Goal: Information Seeking & Learning: Learn about a topic

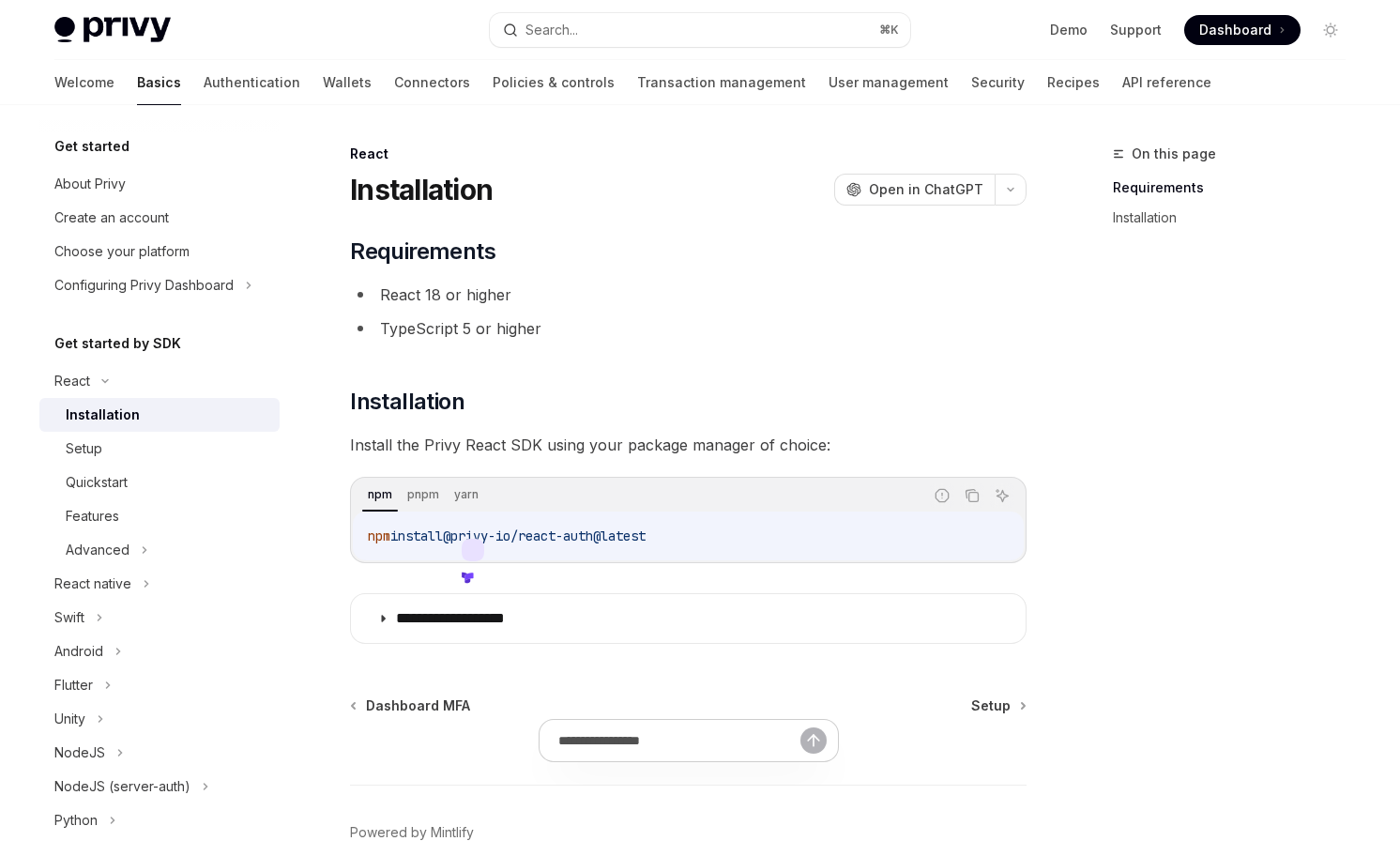
scroll to position [261, 0]
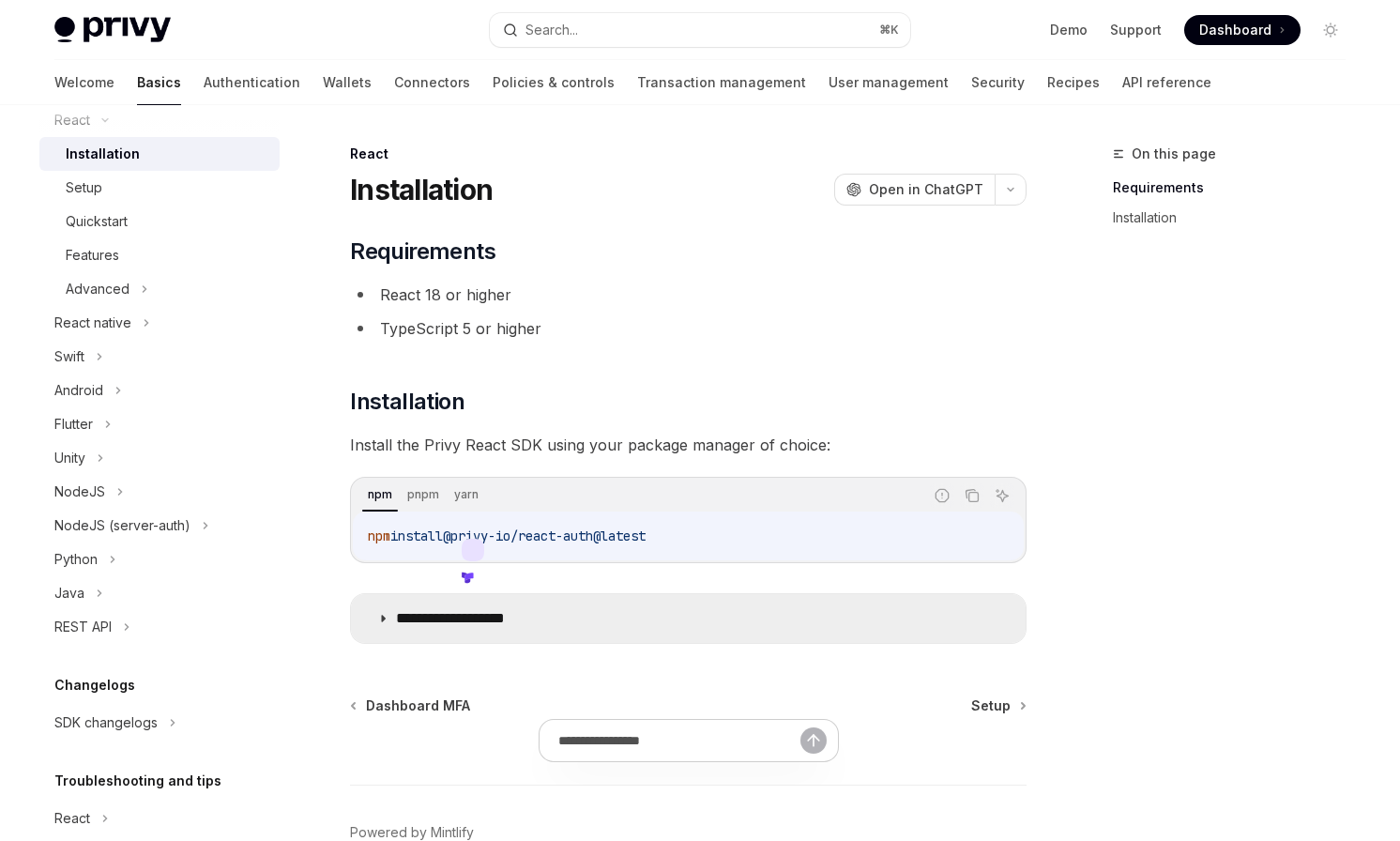
click at [525, 630] on summary "**********" at bounding box center [688, 619] width 675 height 49
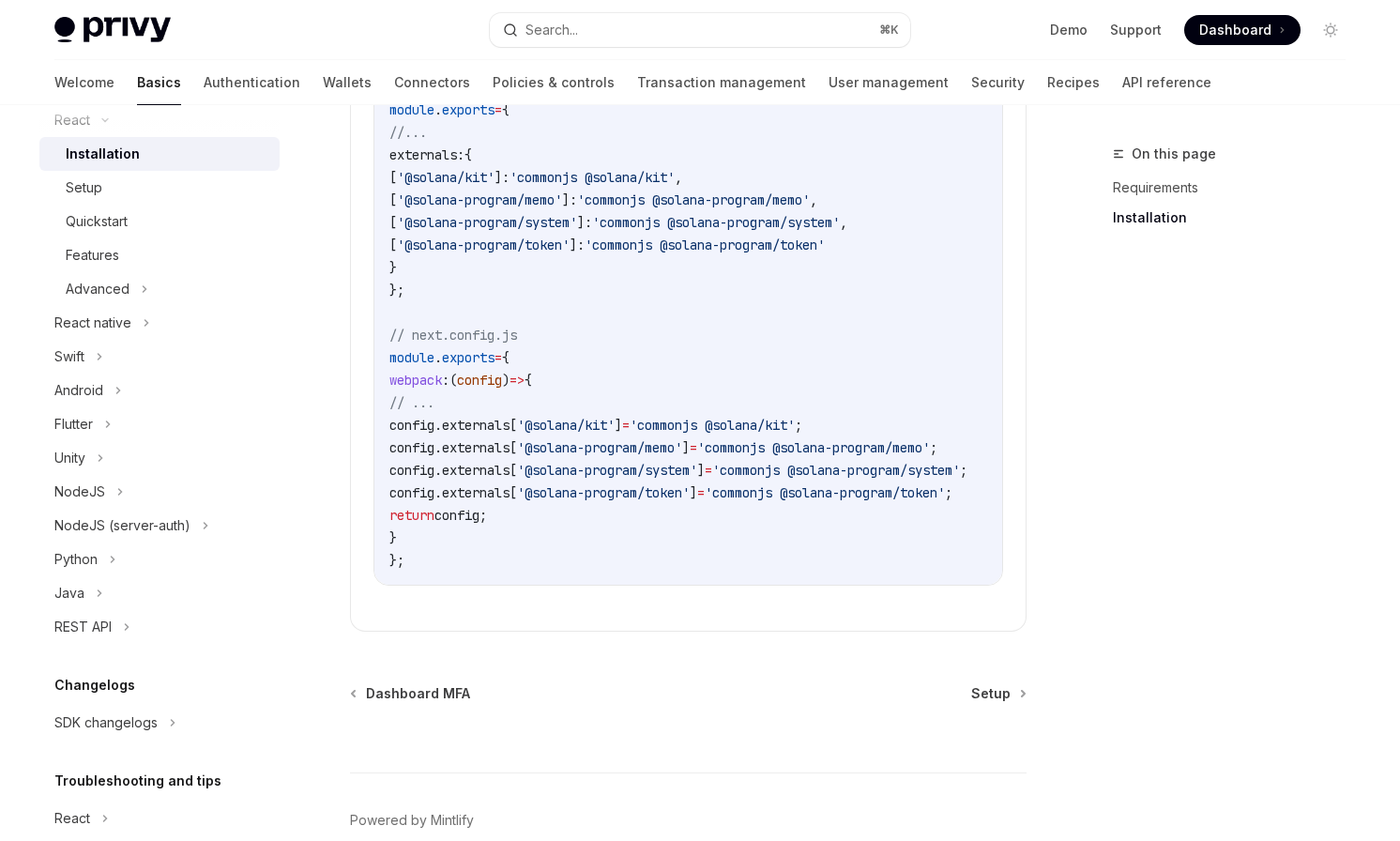
scroll to position [883, 0]
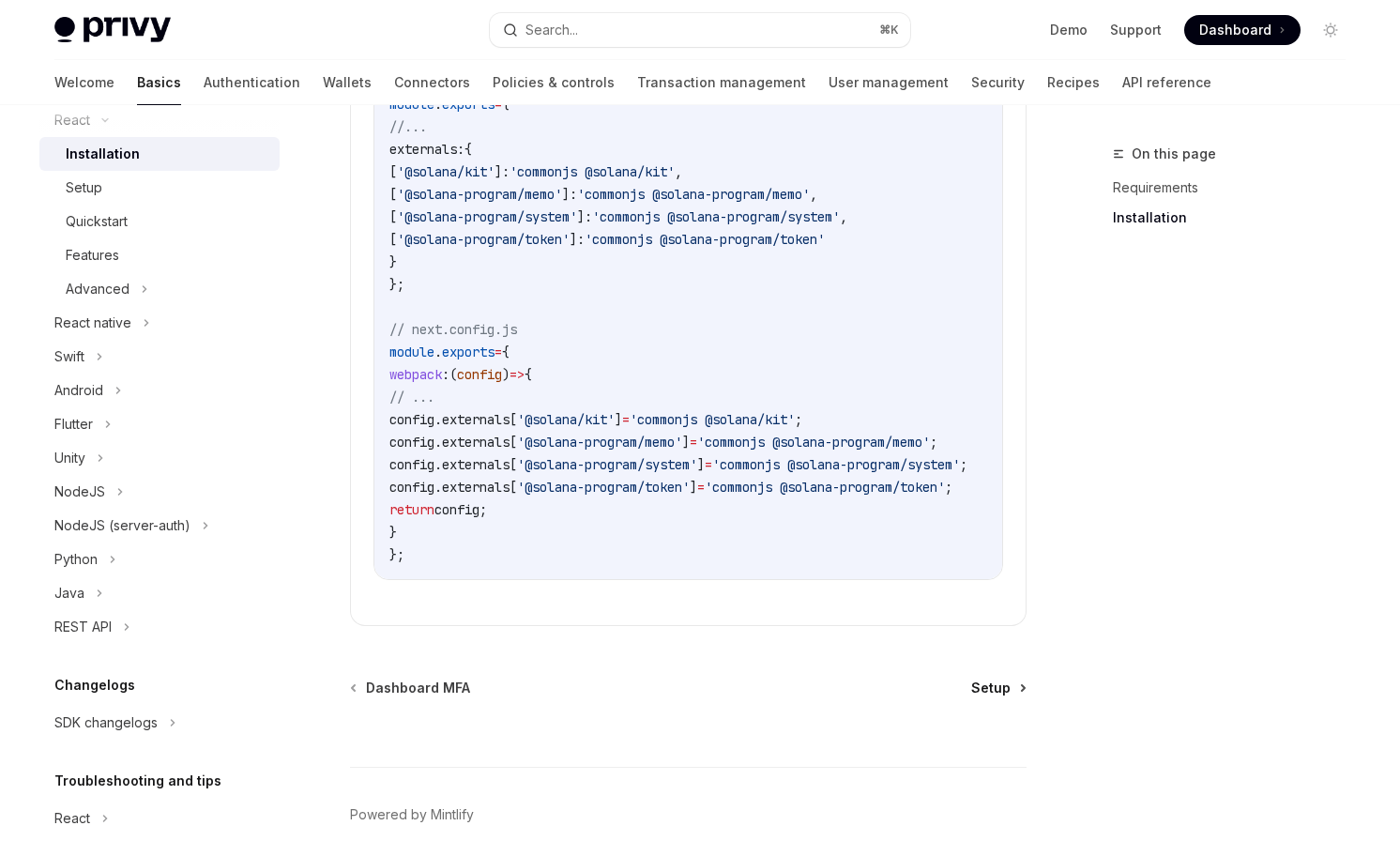
click at [1009, 690] on span "Setup" at bounding box center [991, 689] width 39 height 19
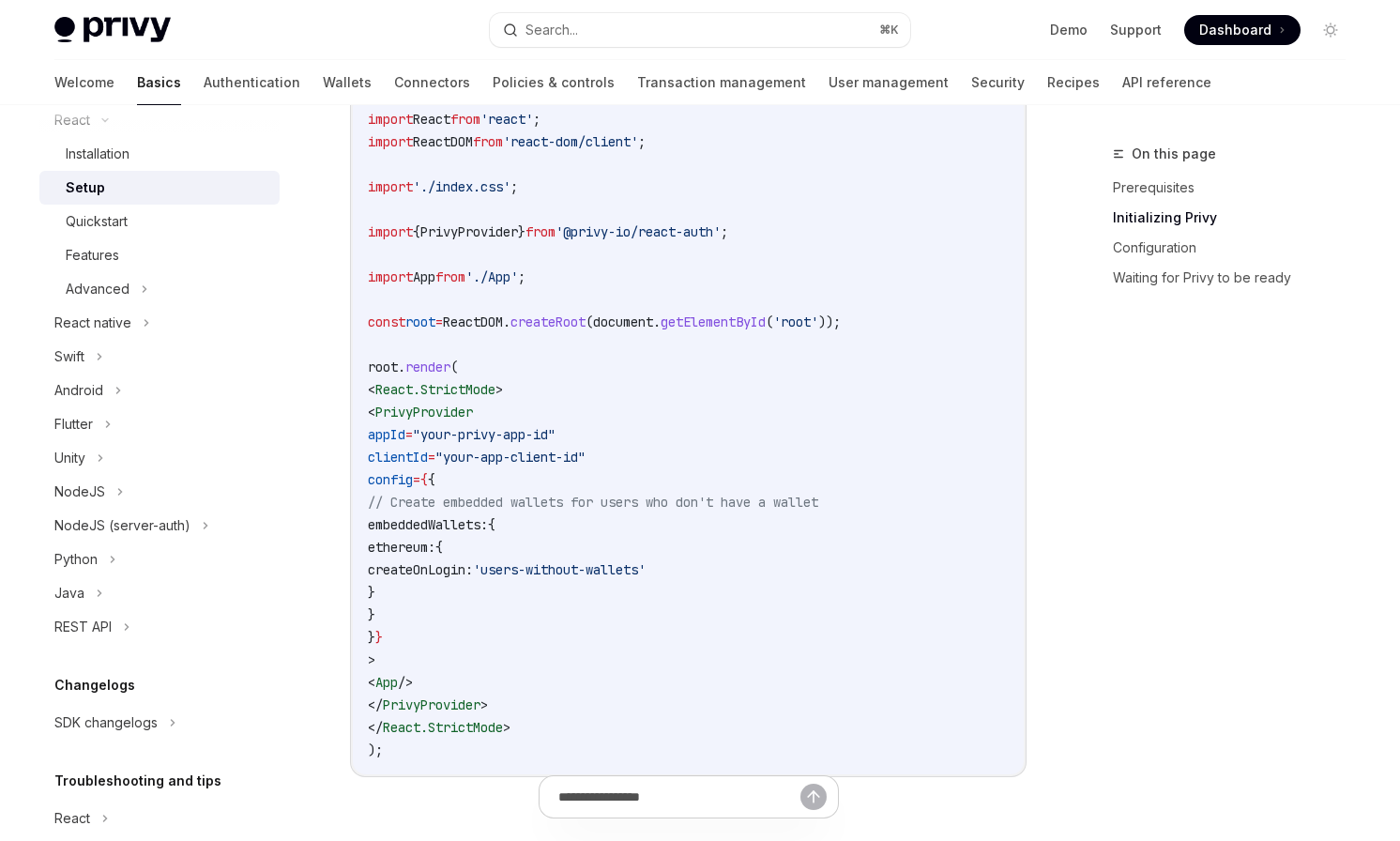
scroll to position [723, 0]
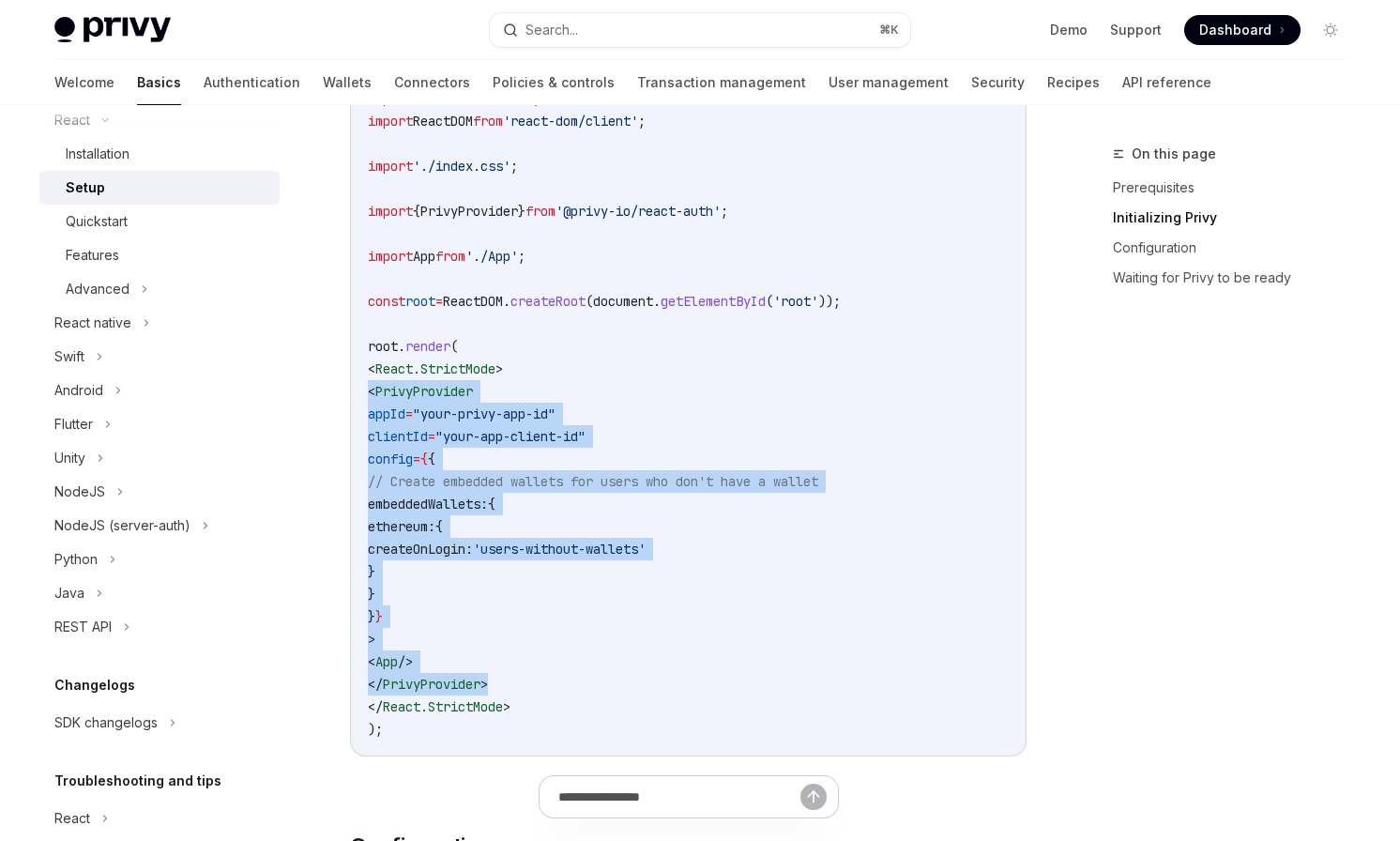
drag, startPoint x: 539, startPoint y: 684, endPoint x: 345, endPoint y: 394, distance: 348.9
copy code "< PrivyProvider appId = "your-privy-app-id" clientId = "your-app-client-id" con…"
click at [442, 425] on code "import React from 'react' ; import ReactDOM from 'react-dom/client' ; import '.…" at bounding box center [688, 413] width 642 height 653
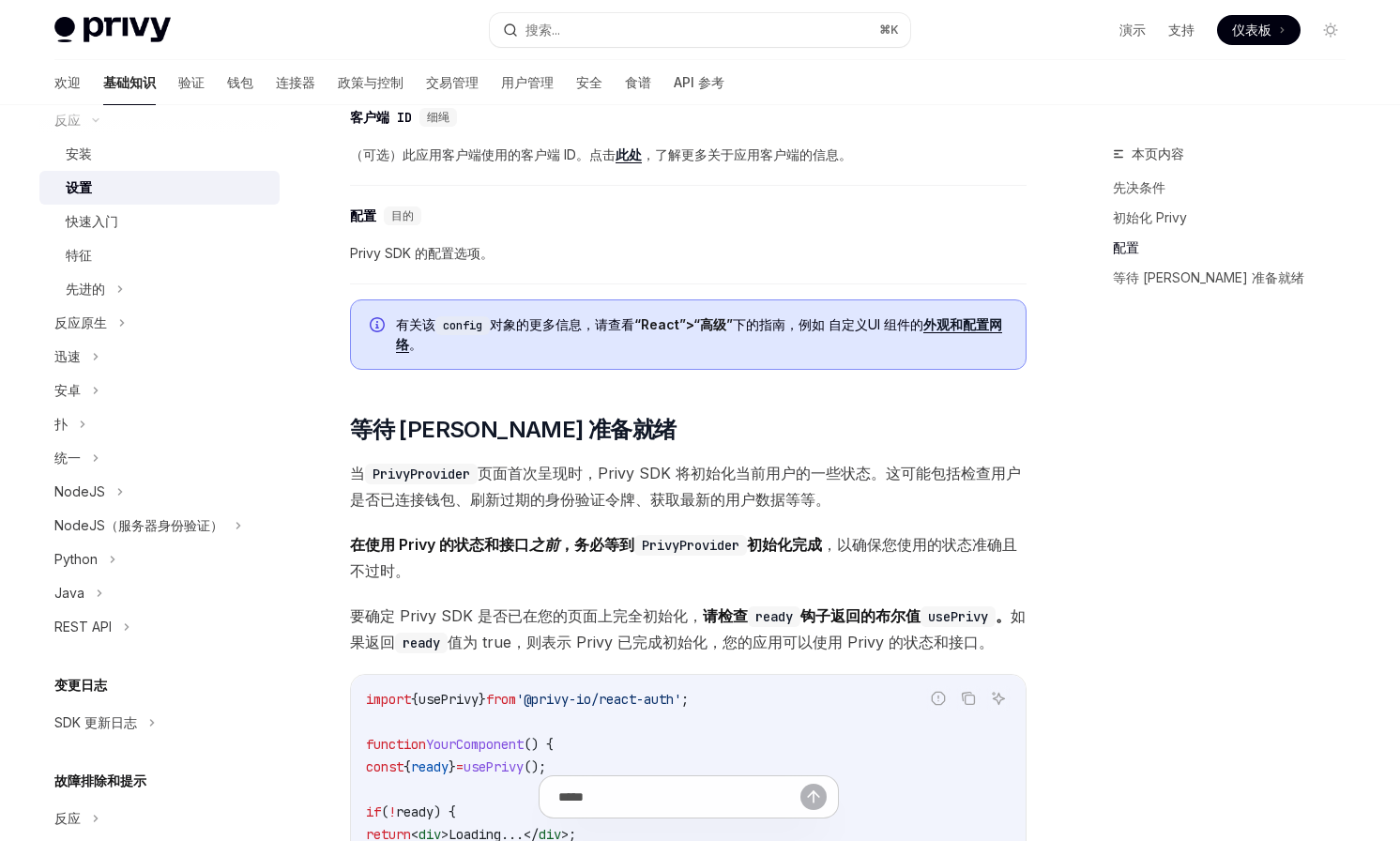
scroll to position [1594, 0]
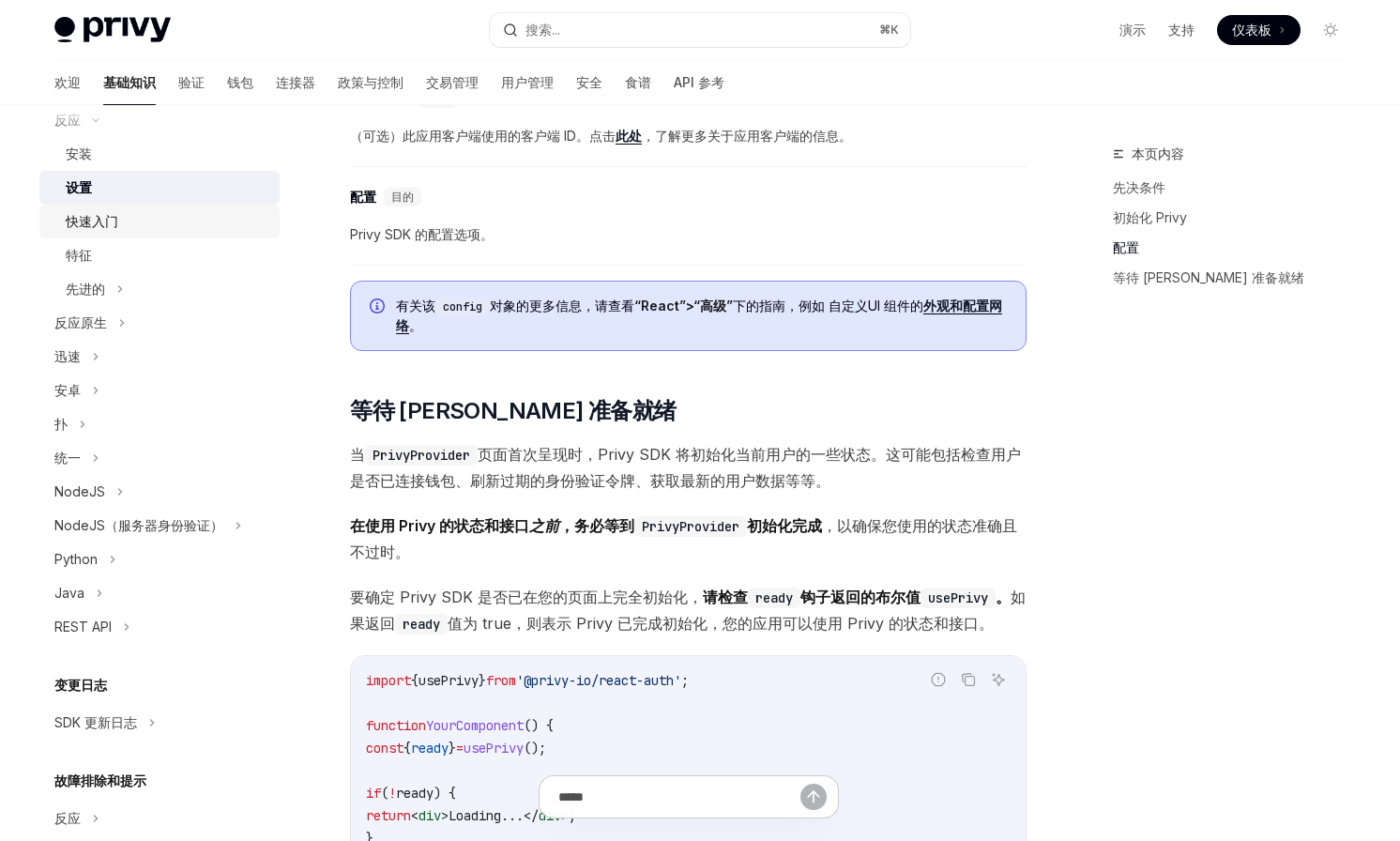
click at [126, 204] on link "快速入门" at bounding box center [159, 221] width 241 height 34
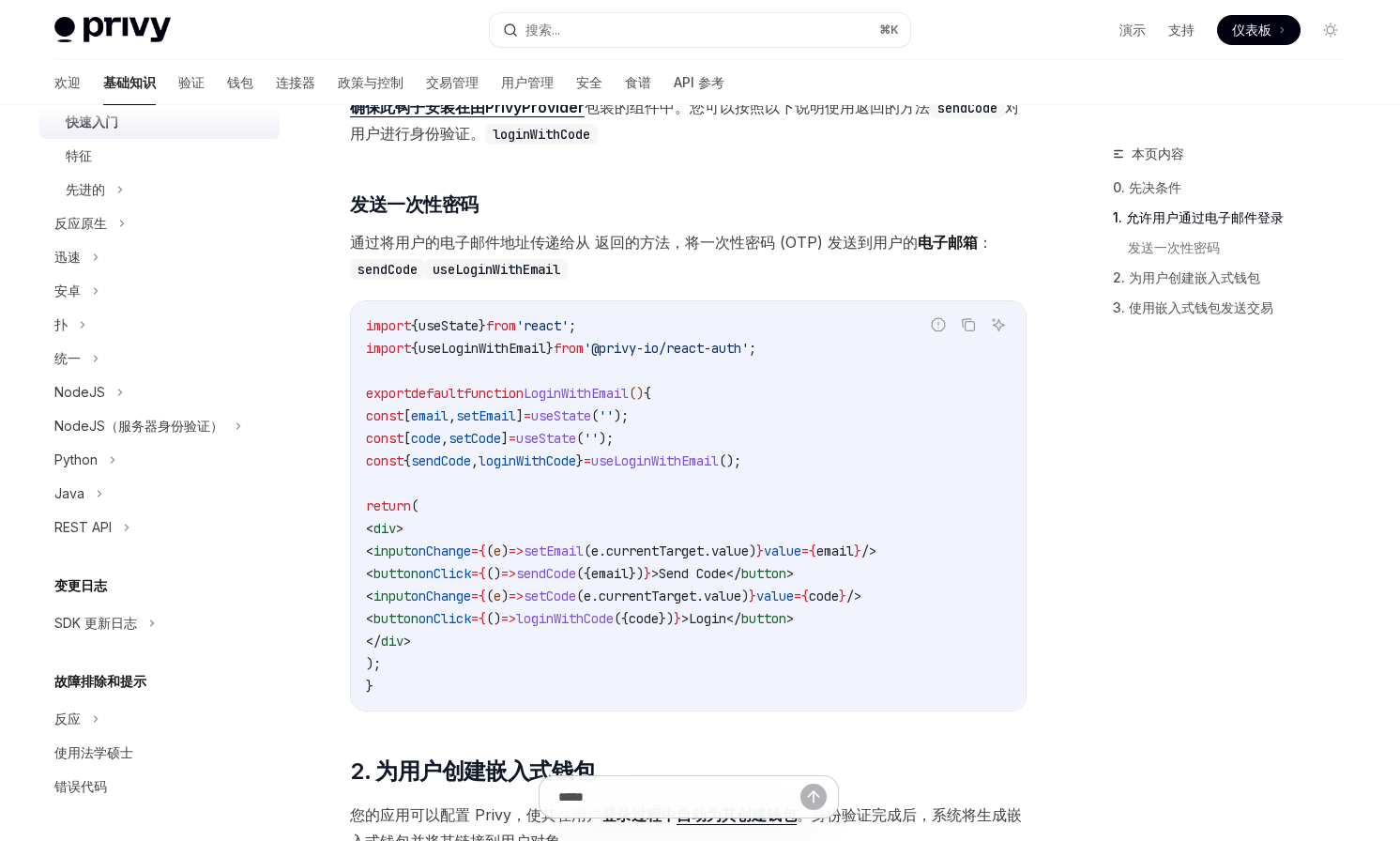
scroll to position [636, 0]
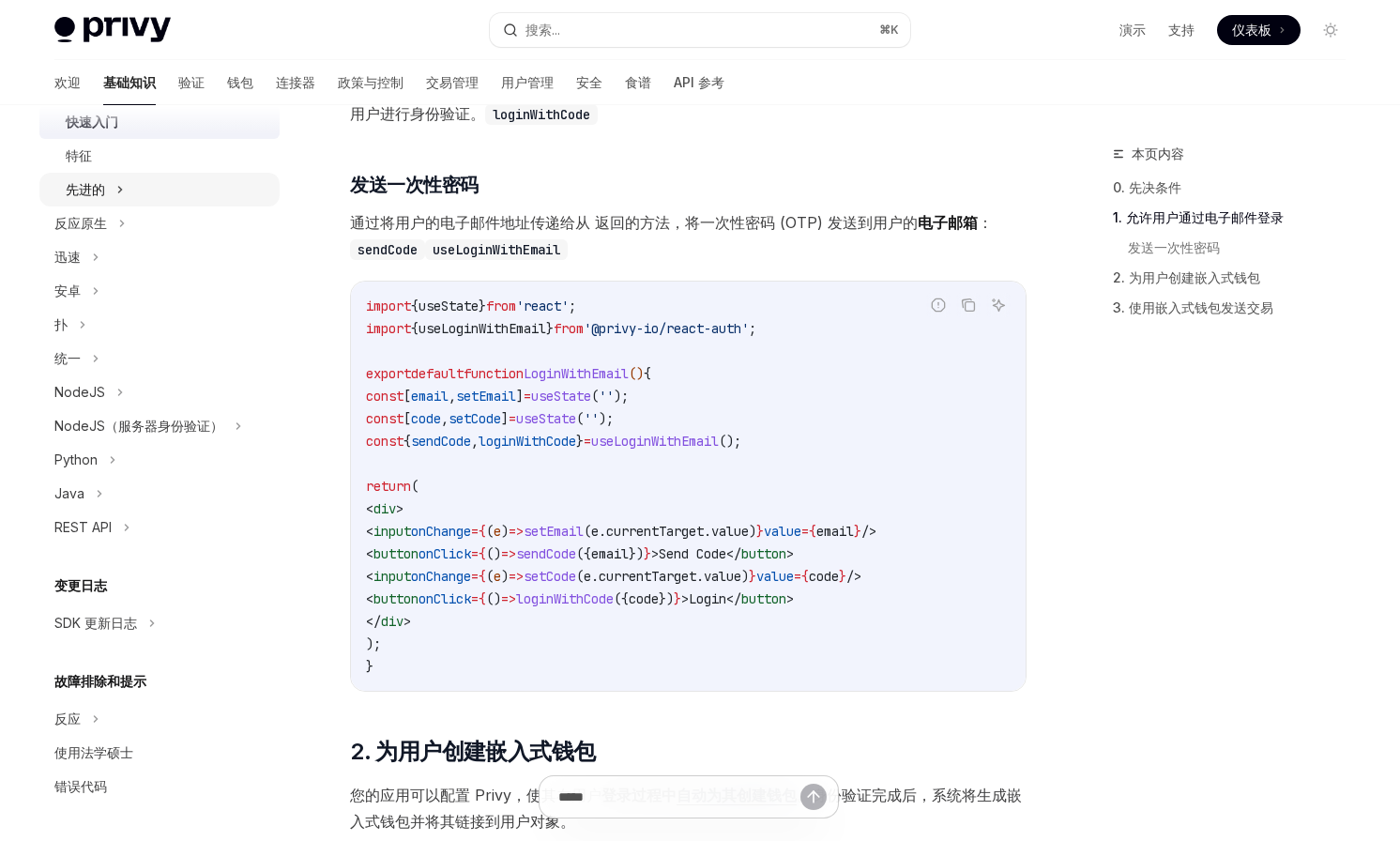
click at [92, 192] on font "先进的" at bounding box center [85, 189] width 39 height 16
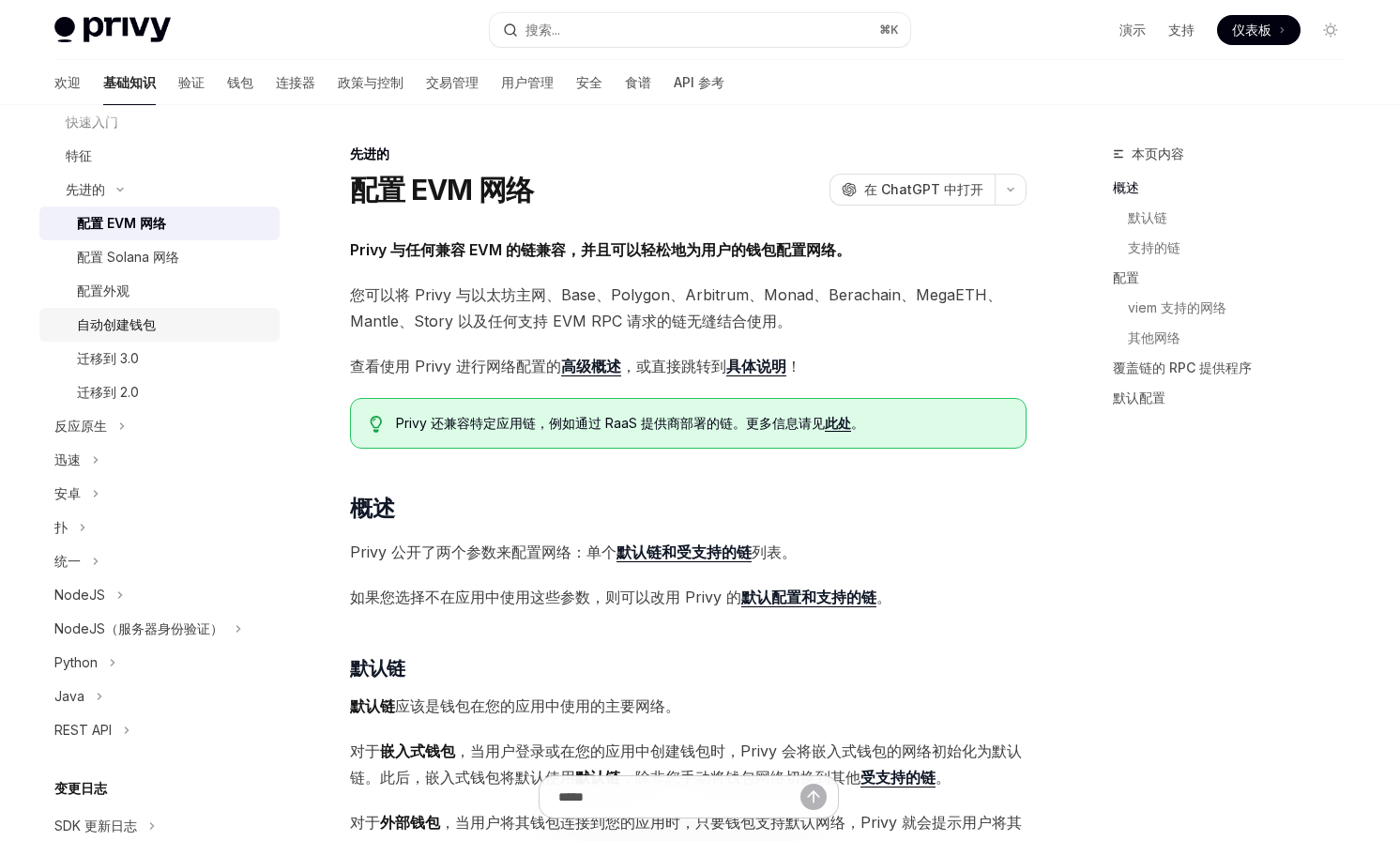
click at [137, 315] on div "自动创建钱包" at bounding box center [116, 324] width 79 height 22
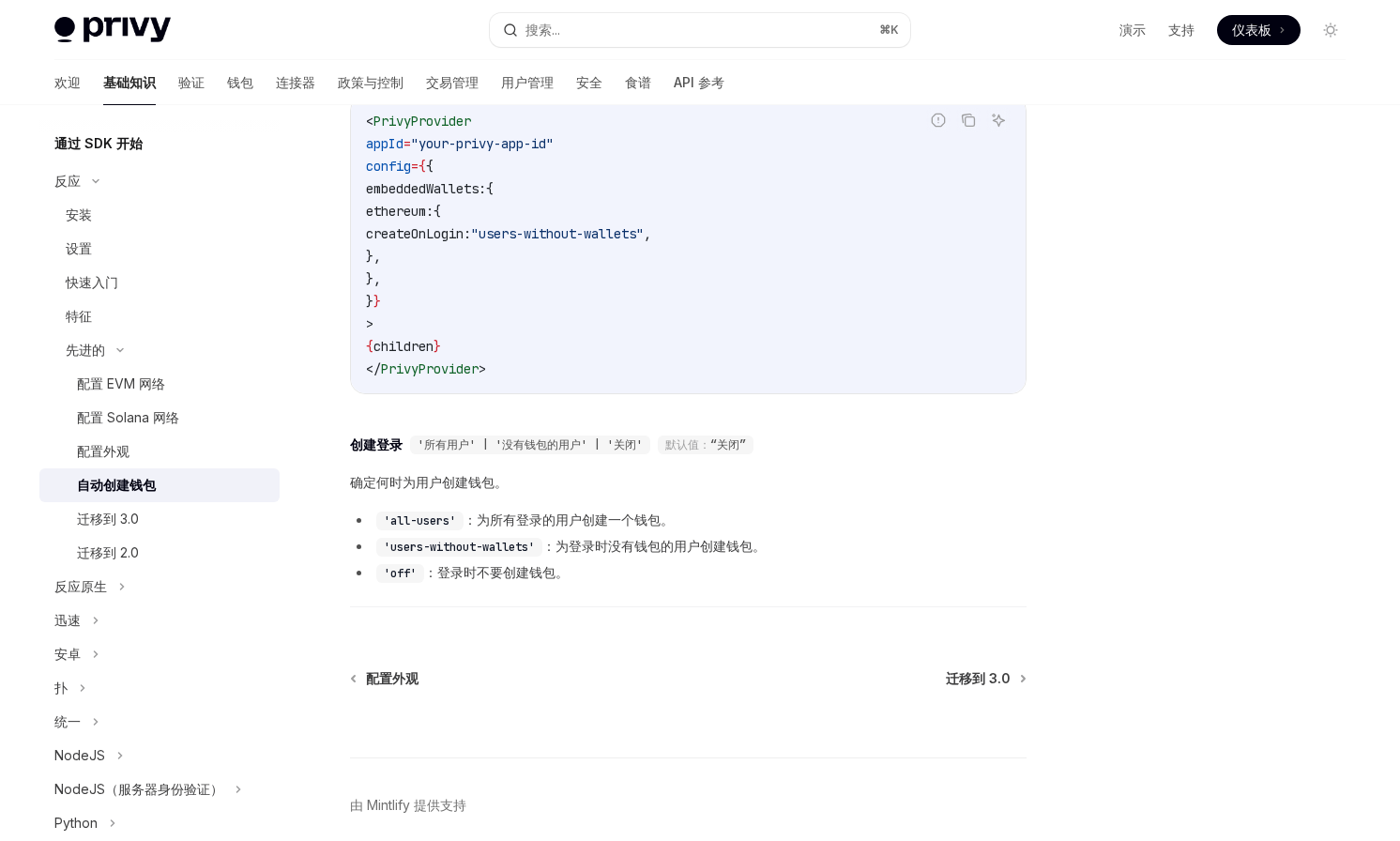
scroll to position [175, 0]
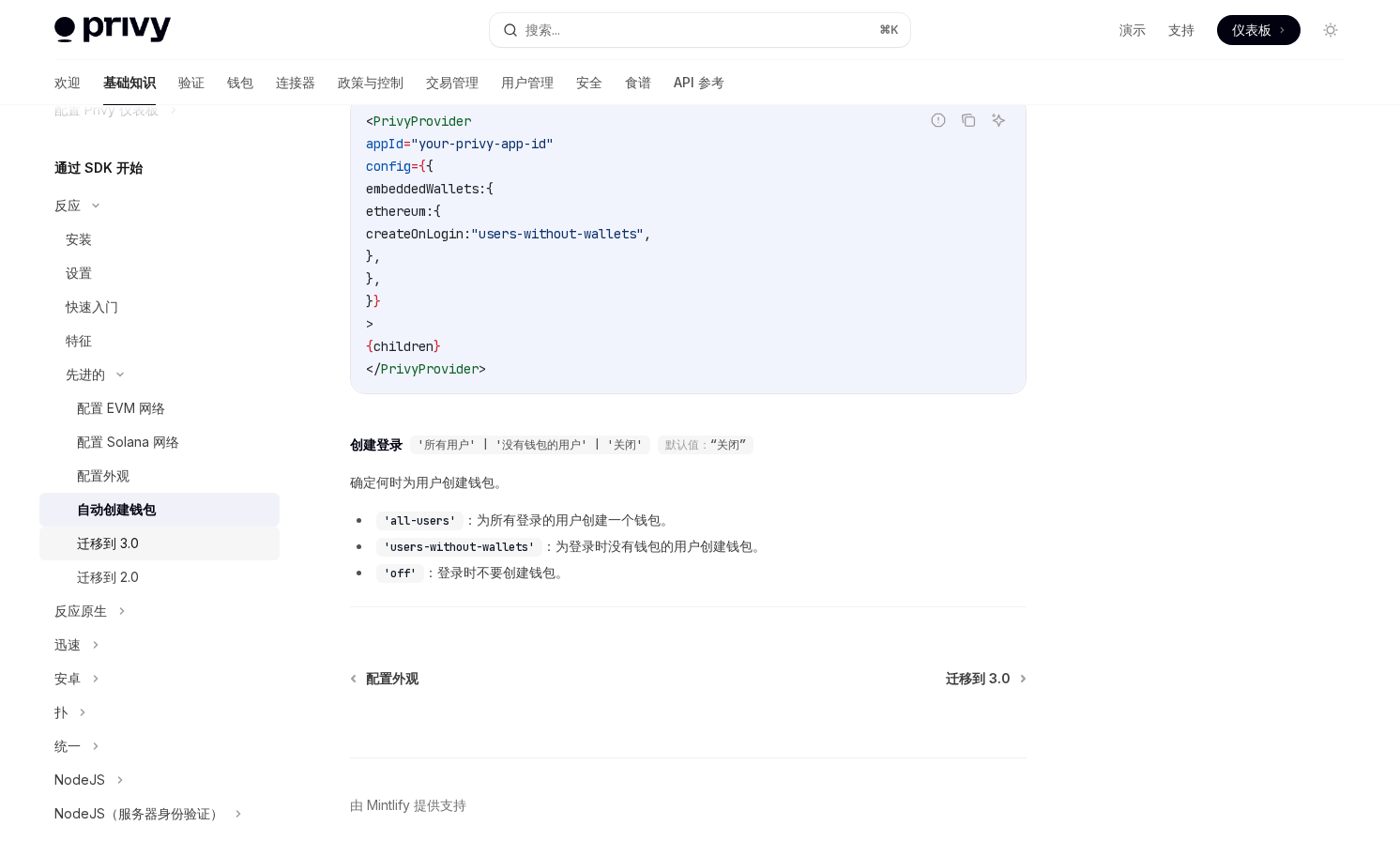
click at [121, 539] on font "迁移到 3.0" at bounding box center [107, 543] width 62 height 16
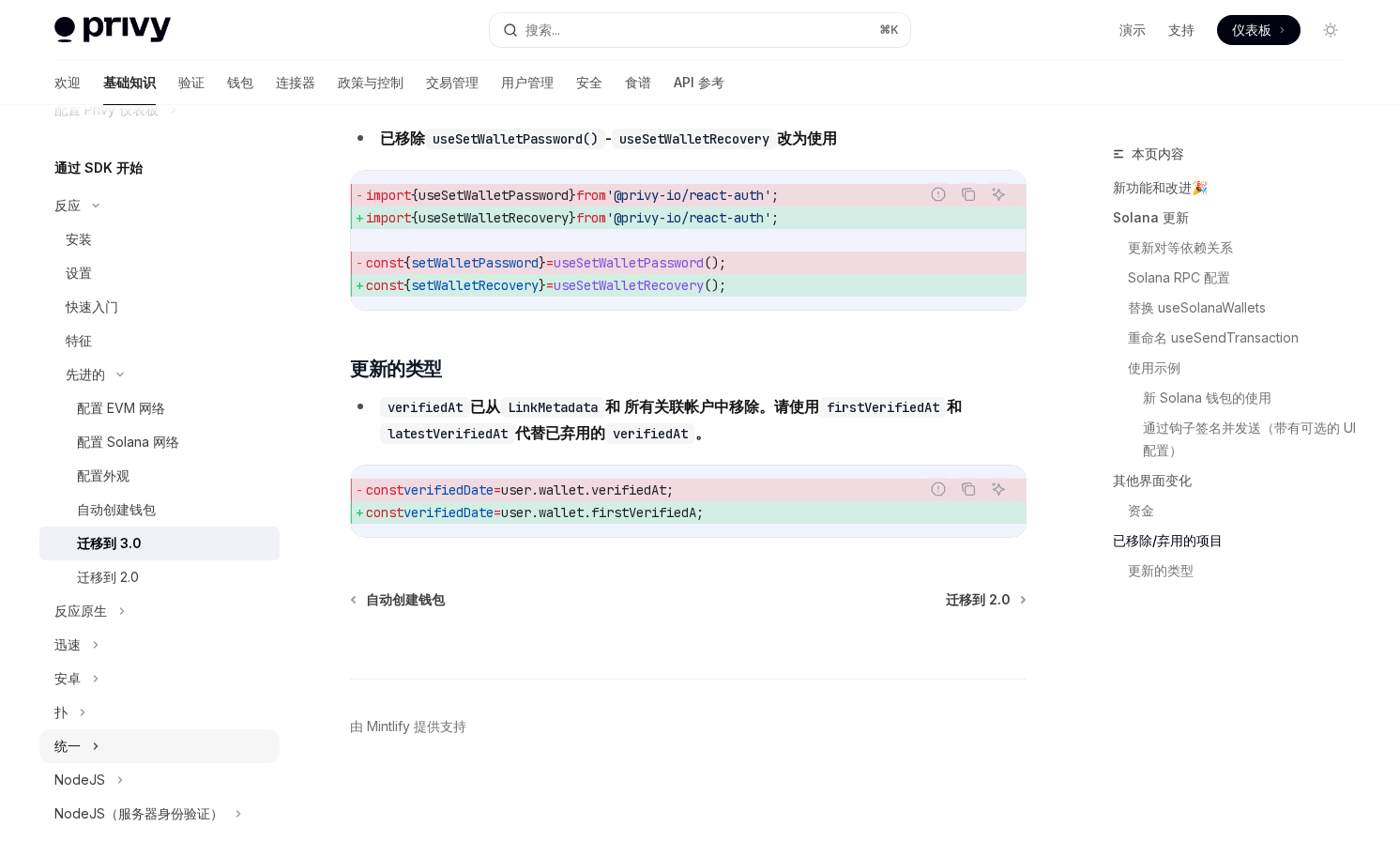
scroll to position [563, 0]
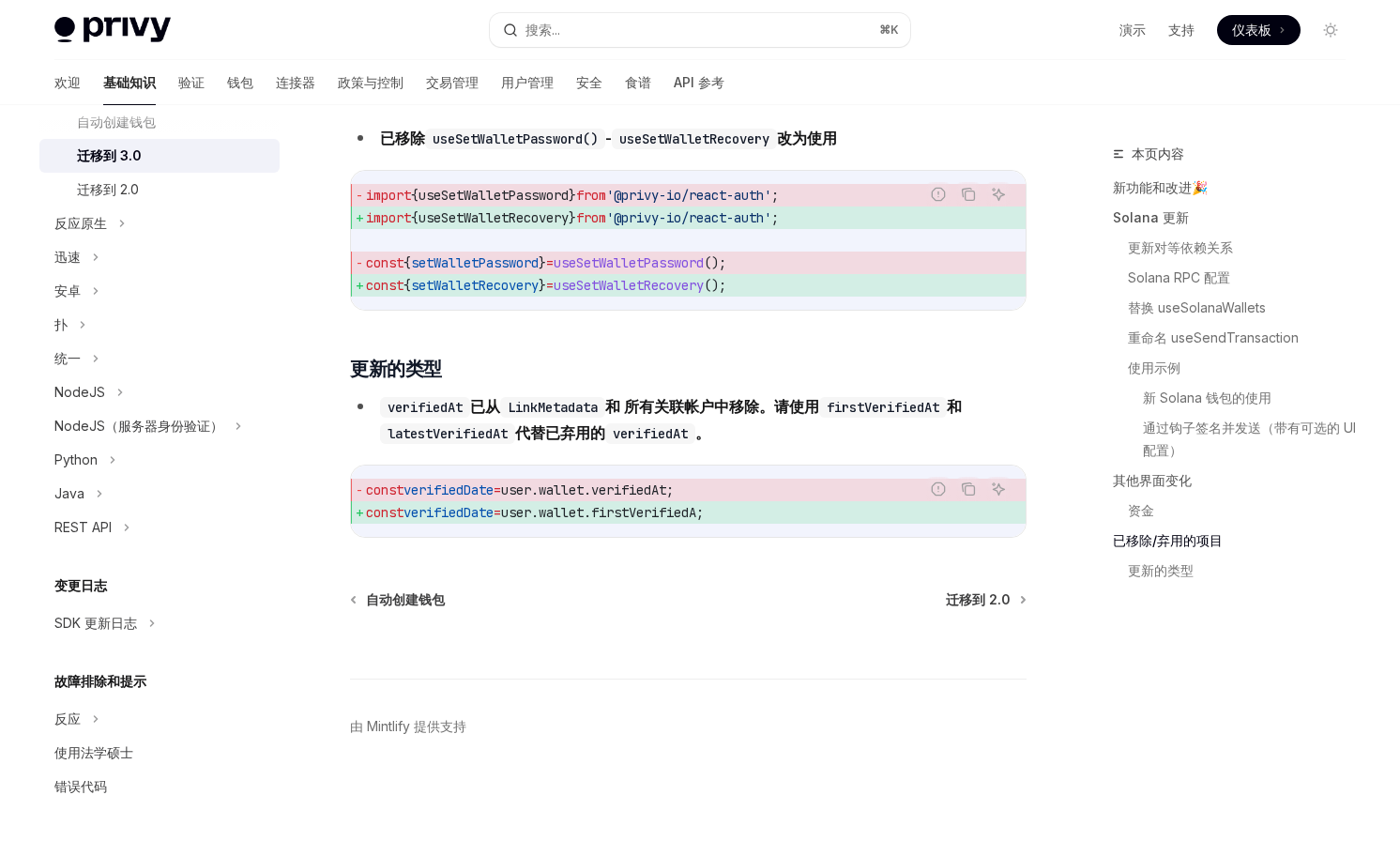
click at [134, 35] on img at bounding box center [112, 30] width 116 height 26
type textarea "*"
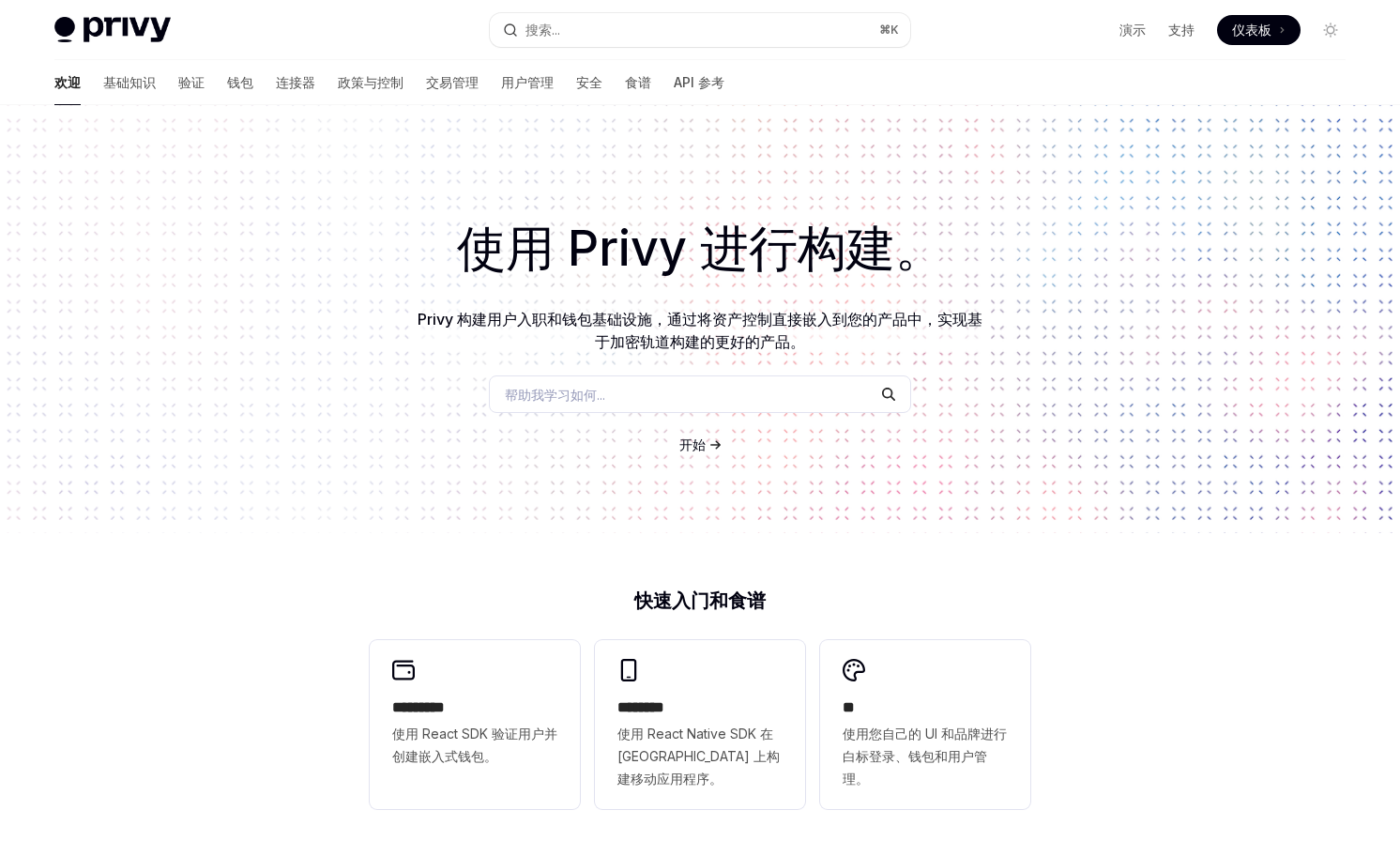
click at [611, 378] on div "帮助我学习如何..." at bounding box center [700, 394] width 422 height 37
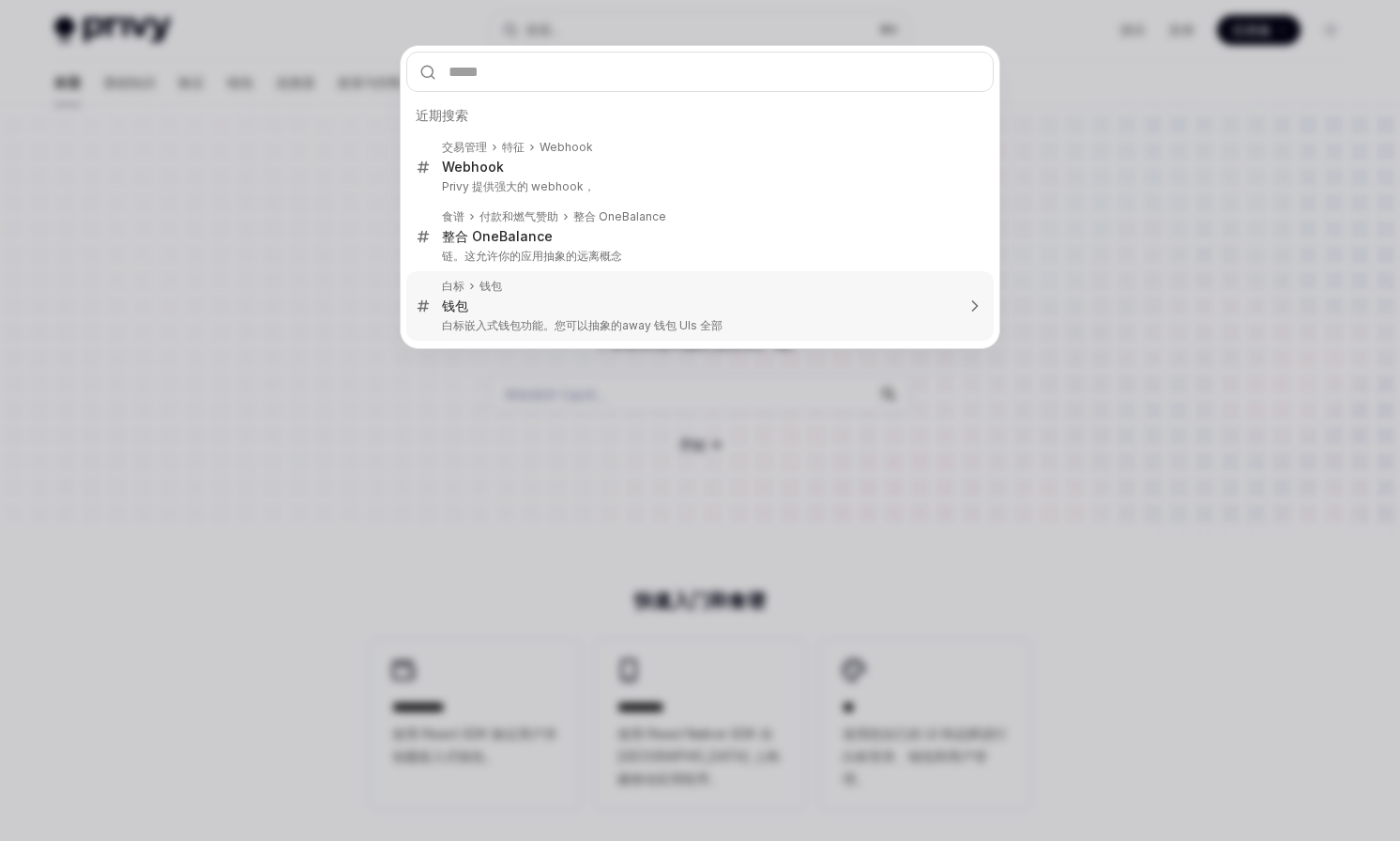
type input "**********"
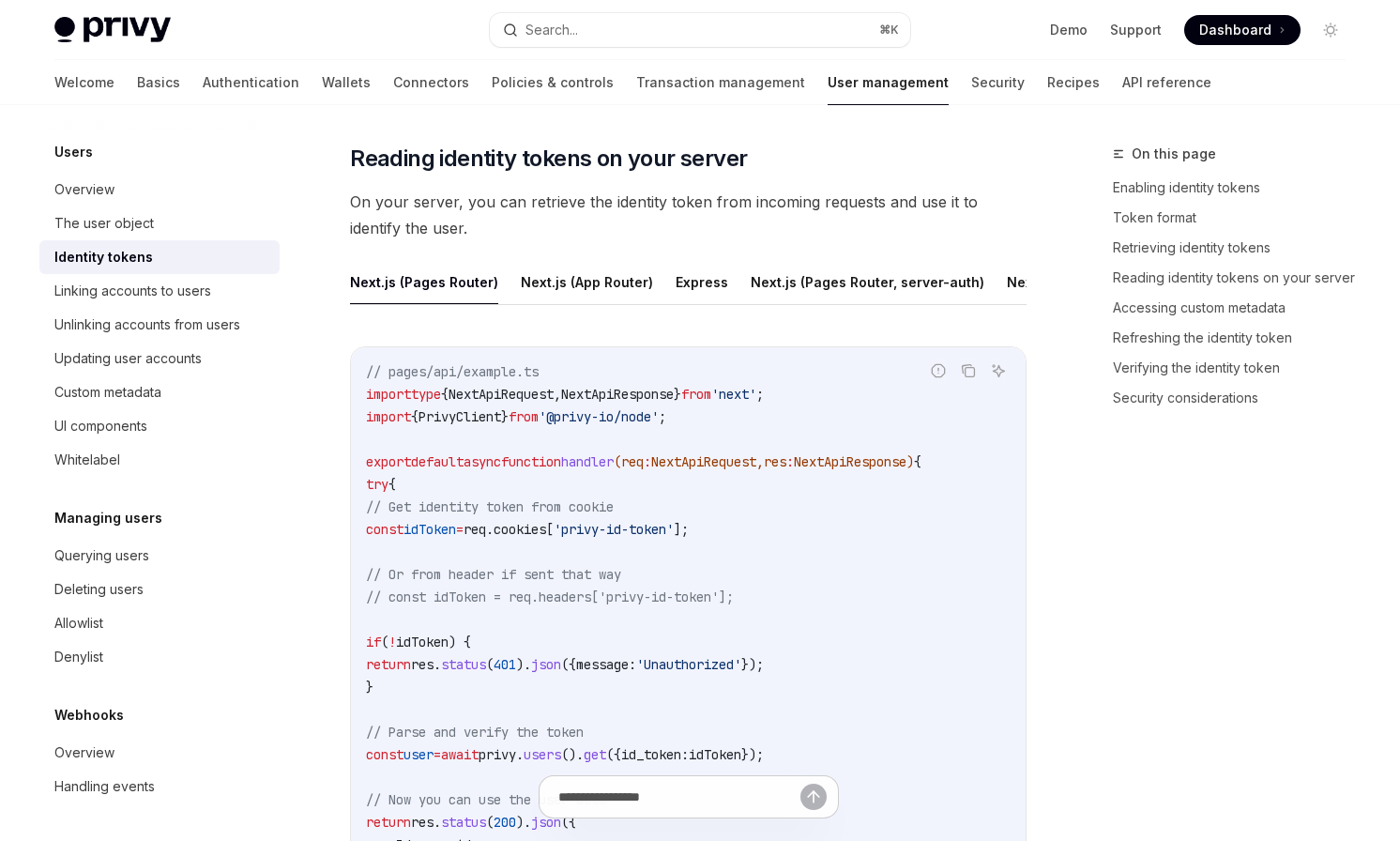
scroll to position [222, 0]
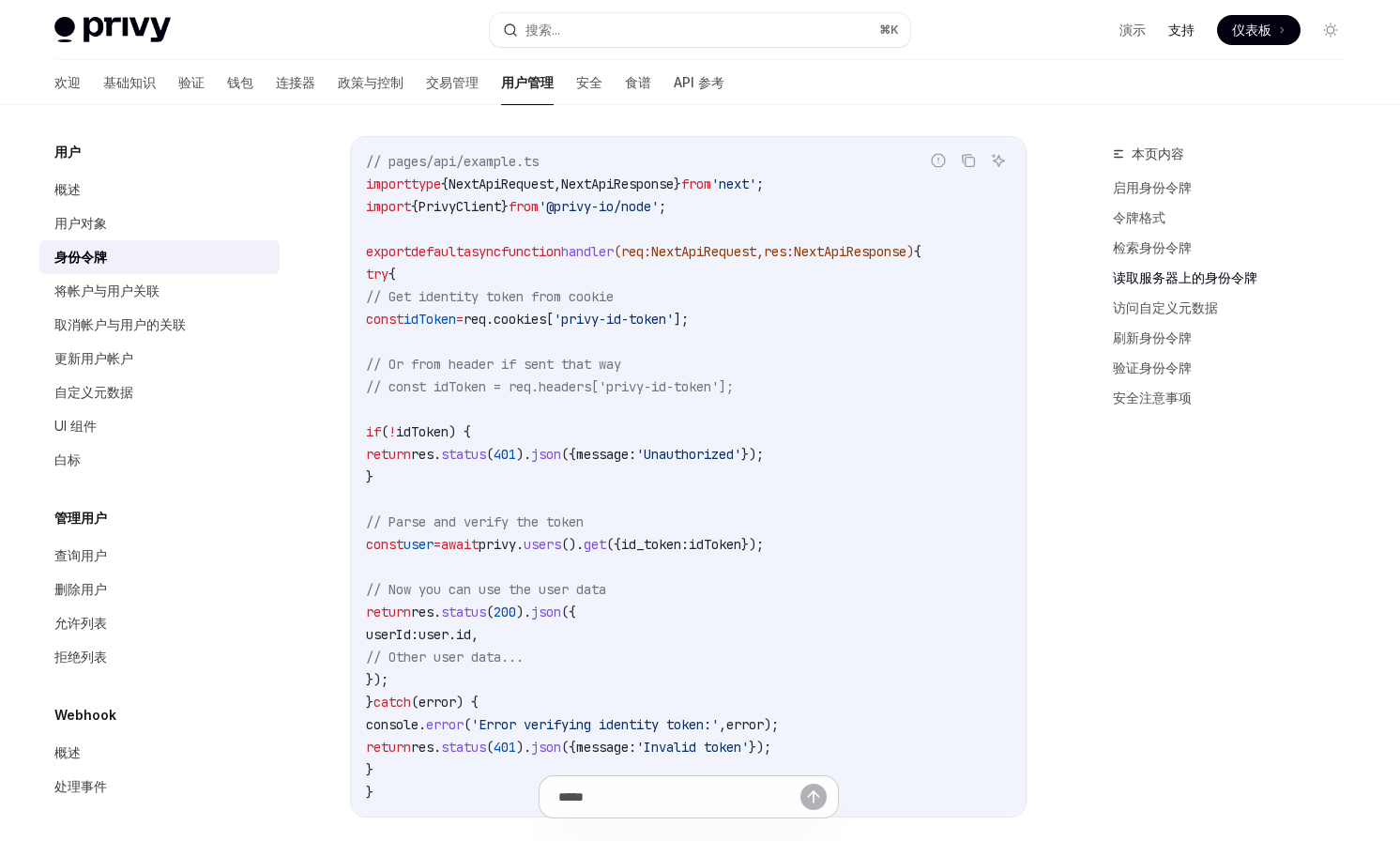
click at [1188, 34] on font "支持" at bounding box center [1181, 30] width 26 height 16
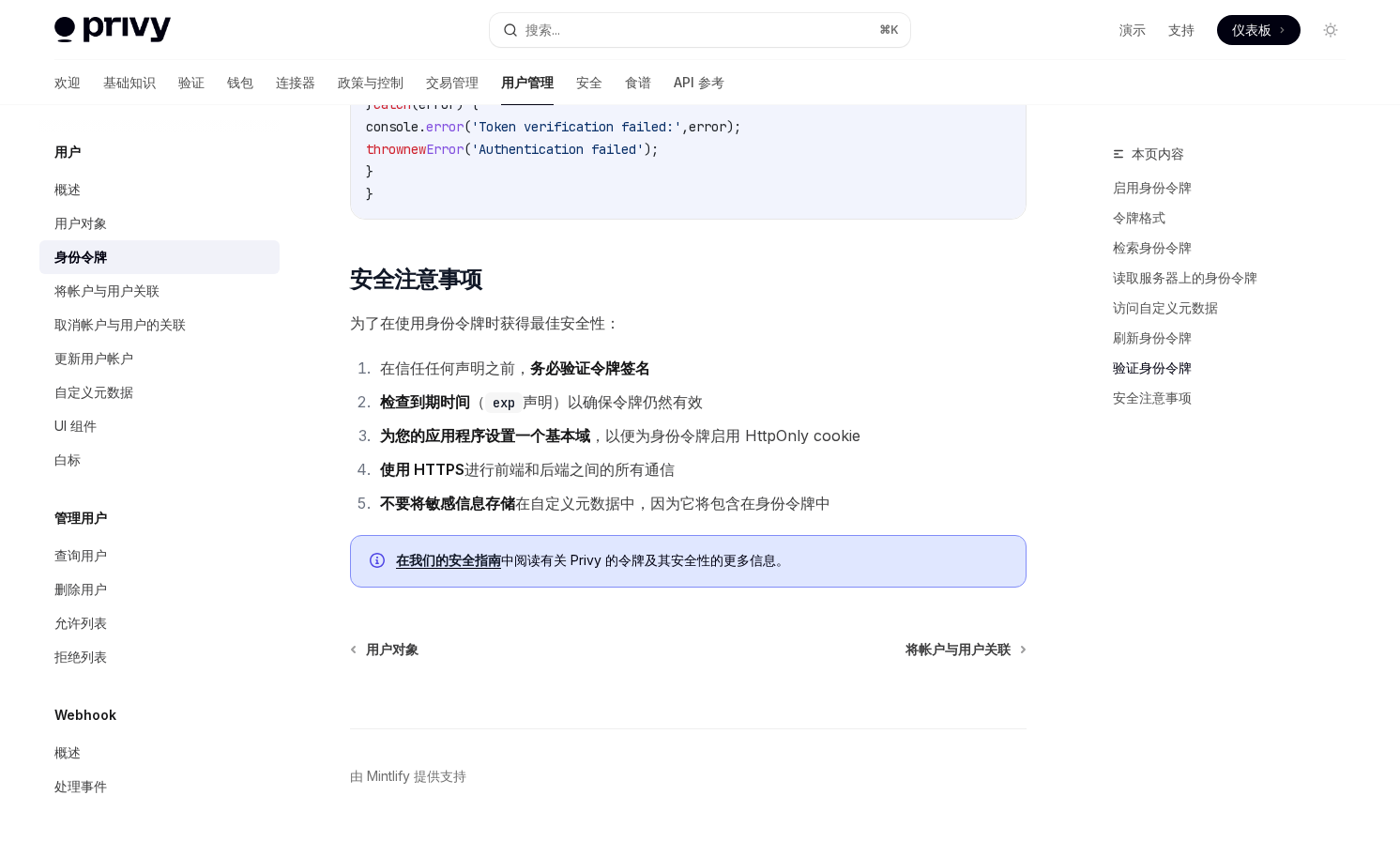
scroll to position [5984, 0]
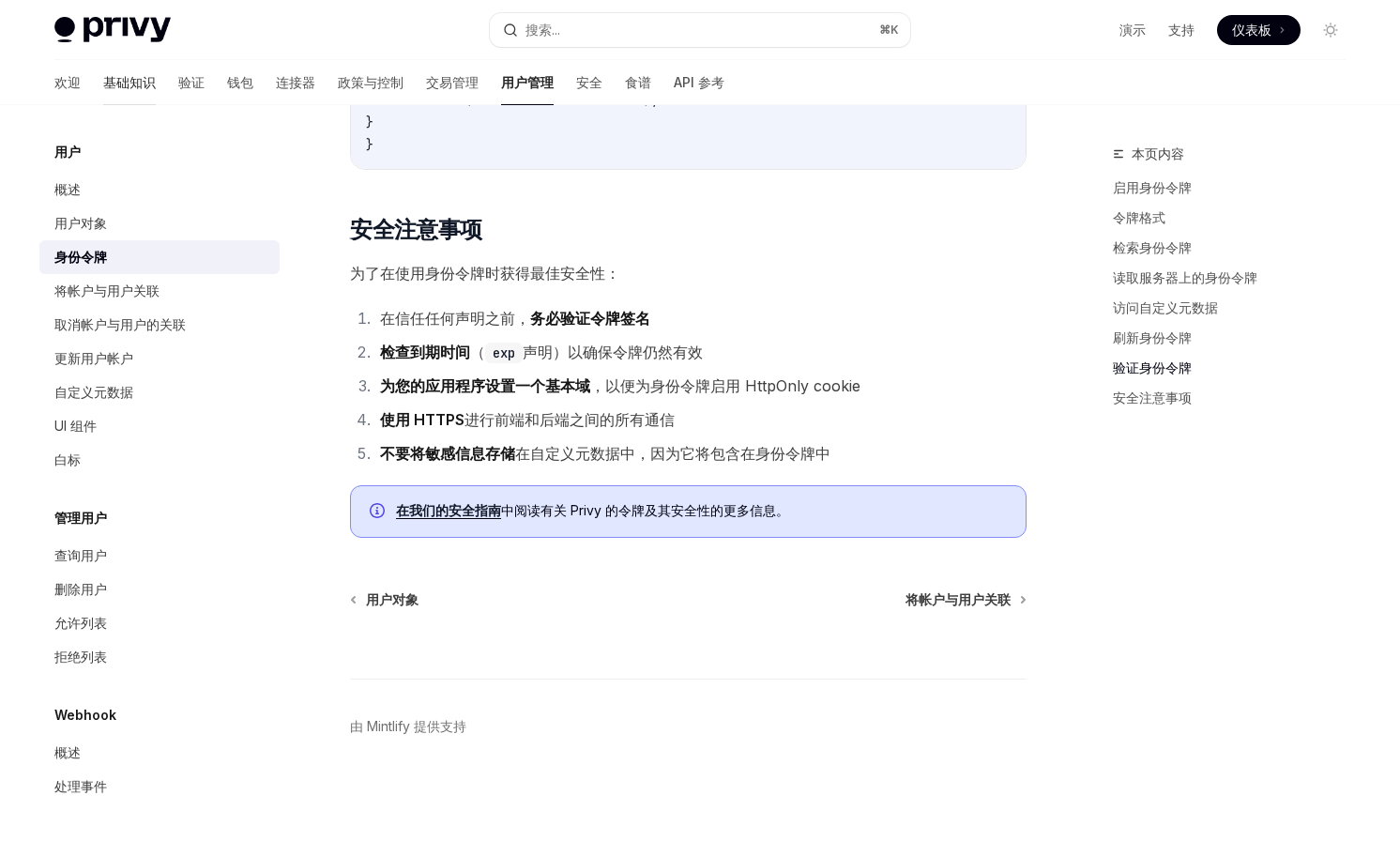
click at [104, 75] on font "基础知识" at bounding box center [129, 82] width 53 height 16
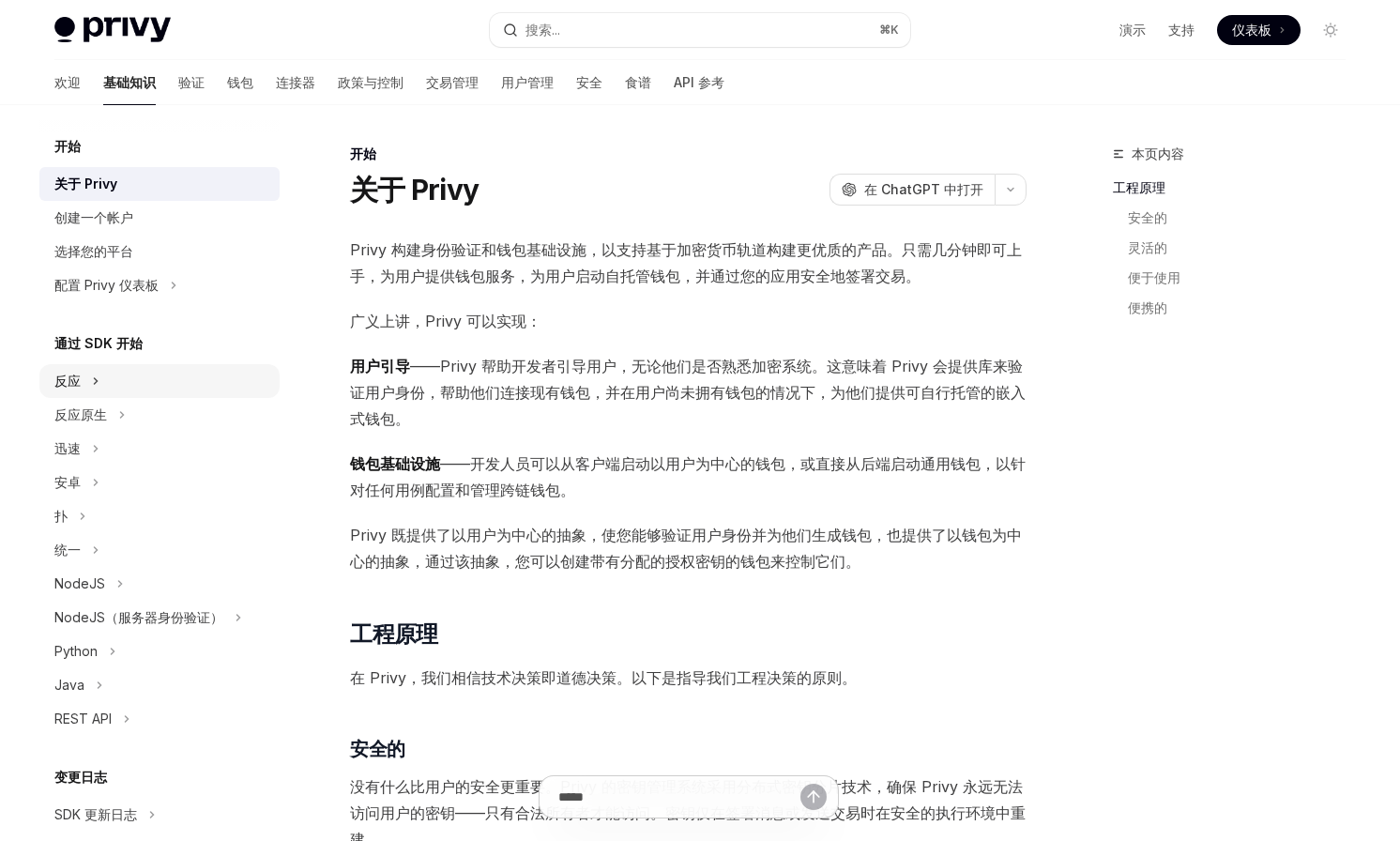
click at [119, 380] on button "反应" at bounding box center [159, 381] width 241 height 34
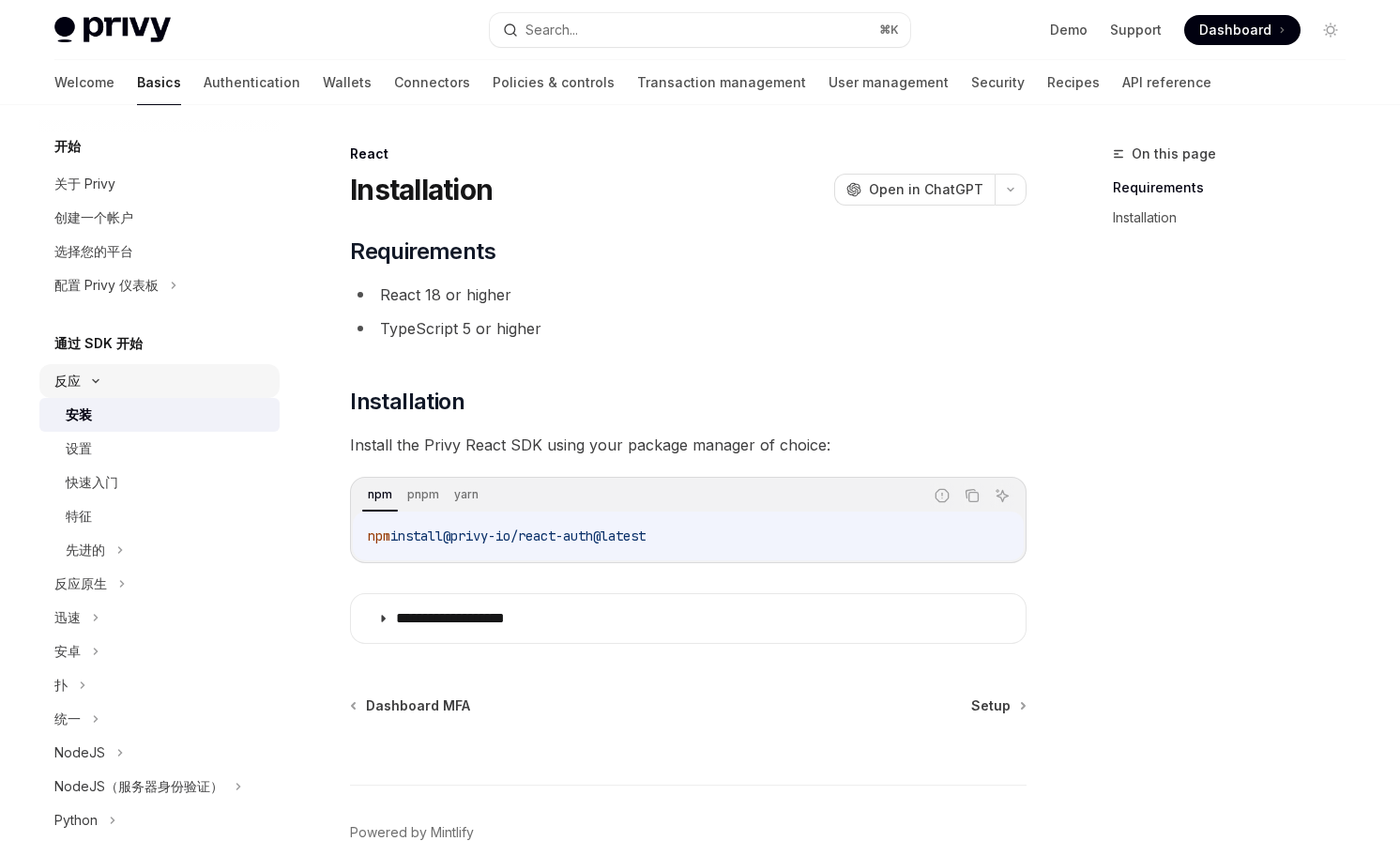
type textarea "*"
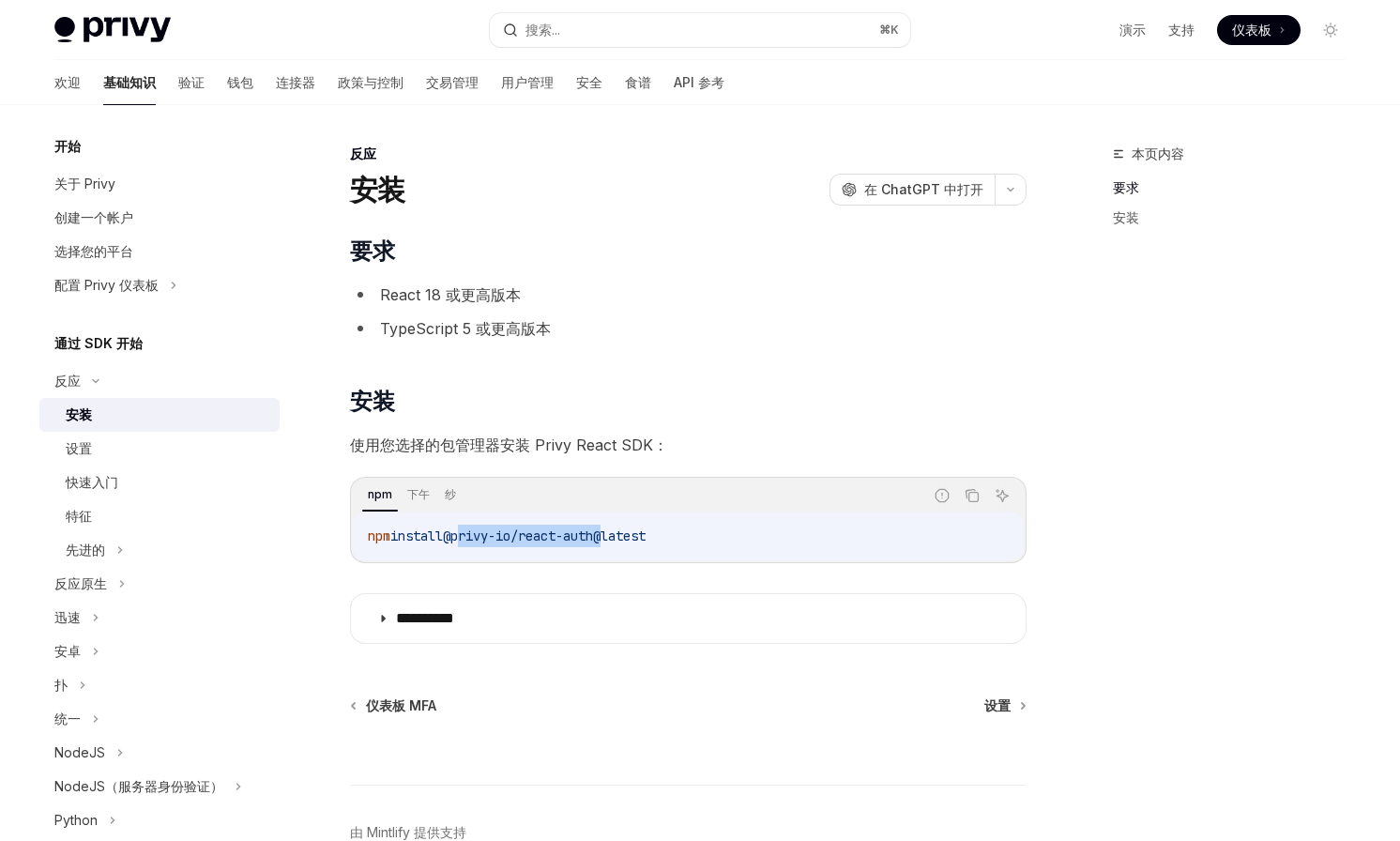
drag, startPoint x: 619, startPoint y: 532, endPoint x: 467, endPoint y: 528, distance: 152.1
click at [467, 528] on span "@privy-io/react-auth@latest" at bounding box center [544, 536] width 202 height 17
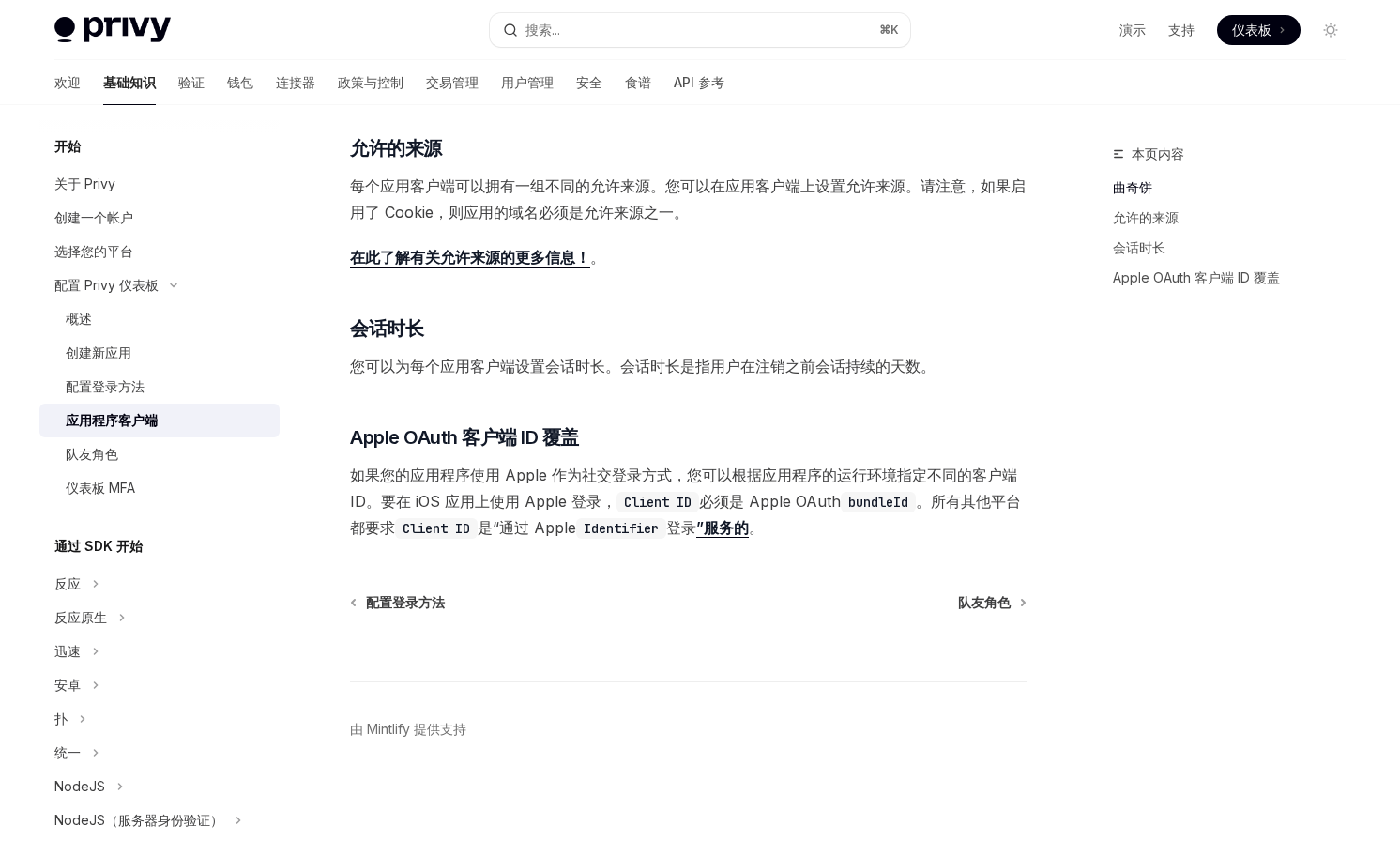
scroll to position [579, 0]
